Goal: Navigation & Orientation: Find specific page/section

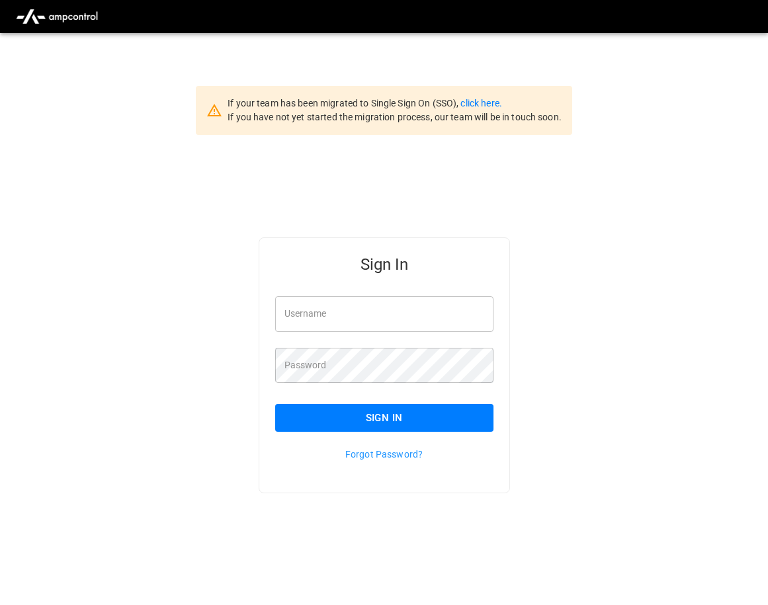
click at [409, 309] on input "Username" at bounding box center [384, 313] width 218 height 35
type input "**********"
